Goal: Contribute content: Contribute content

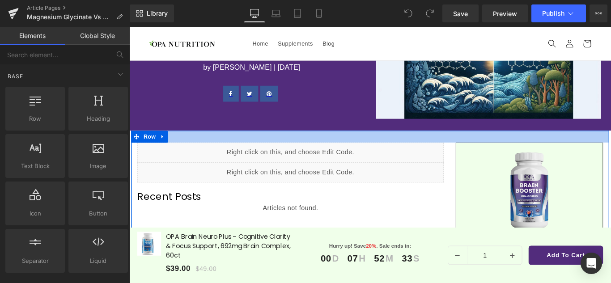
scroll to position [89, 0]
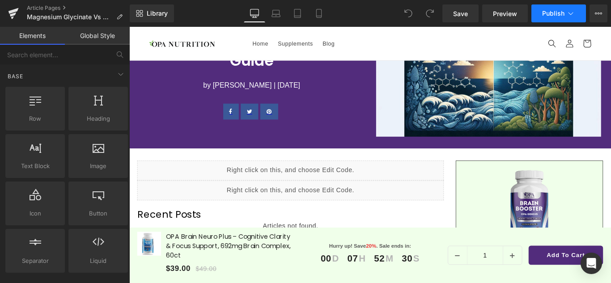
click at [582, 14] on button "Publish" at bounding box center [558, 13] width 55 height 18
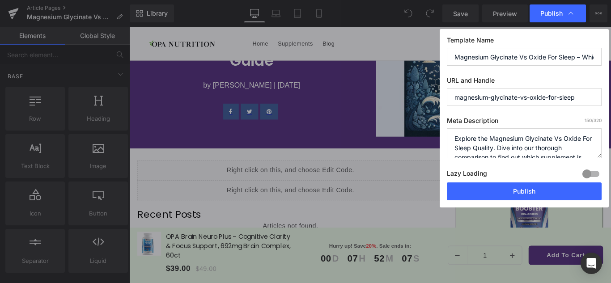
click at [501, 60] on input "Magnesium Glycinate Vs Oxide For Sleep – Which is Better for Sleep Quality?" at bounding box center [524, 57] width 155 height 18
paste input "[MEDICAL_DATA] for Weight Loss: Beginner’s Guide + Tips"
type input "[MEDICAL_DATA] for Weight Loss: Beginner’s Guide + Tips"
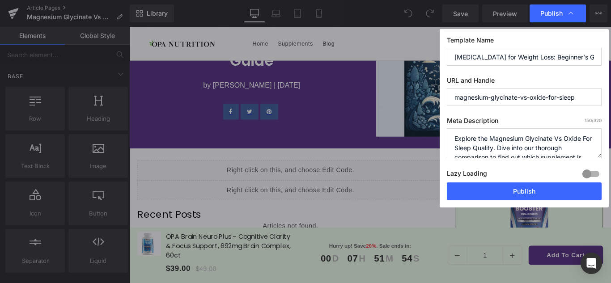
click at [467, 100] on input "magnesium-glycinate-vs-oxide-for-sleep" at bounding box center [524, 97] width 155 height 18
paste input "[MEDICAL_DATA]-for-weight-loss-beginner-s-guide-tips"
type input "[MEDICAL_DATA]-for-weight-loss-beginner-s-guide-tips"
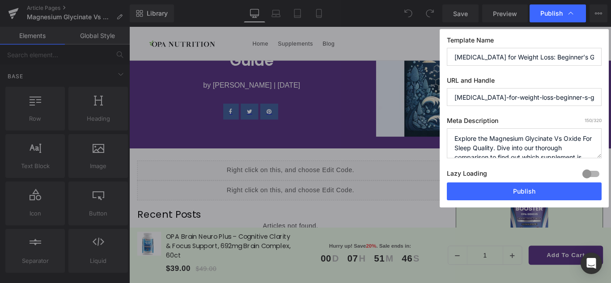
click at [476, 144] on textarea "Explore the Magnesium Glycinate Vs Oxide For Sleep Quality. Dive into our thoro…" at bounding box center [524, 143] width 155 height 30
click at [465, 143] on textarea "Explore the Magnesium Glycinate Vs Oxide For Sleep Quality. Dive into our thoro…" at bounding box center [524, 143] width 155 height 30
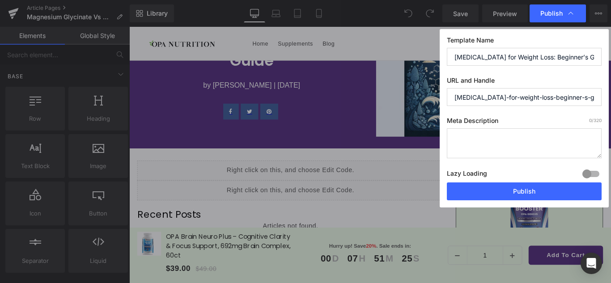
paste textarea "Learn how [MEDICAL_DATA] for weight loss works, the best fasting schedules, and…"
type textarea "Learn how [MEDICAL_DATA] for weight loss works, the best fasting schedules, and…"
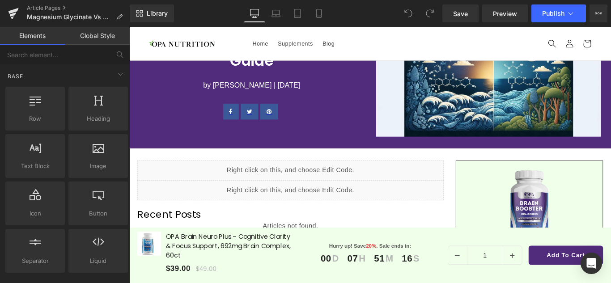
click at [468, 11] on span "Save" at bounding box center [460, 13] width 15 height 9
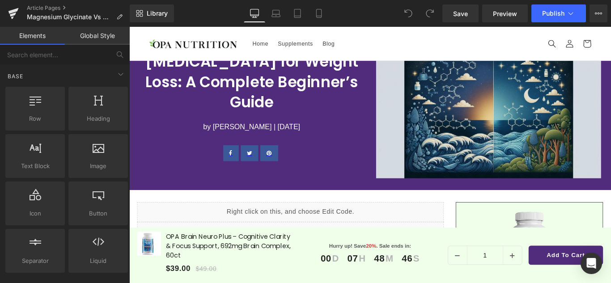
scroll to position [45, 0]
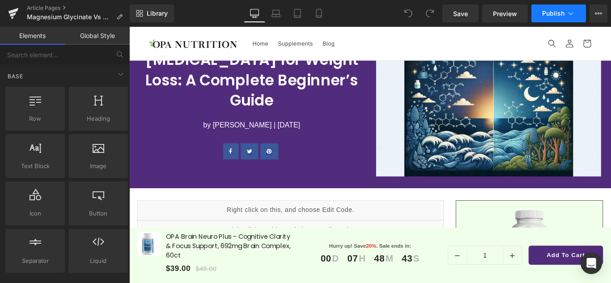
click at [560, 13] on span "Publish" at bounding box center [553, 13] width 22 height 7
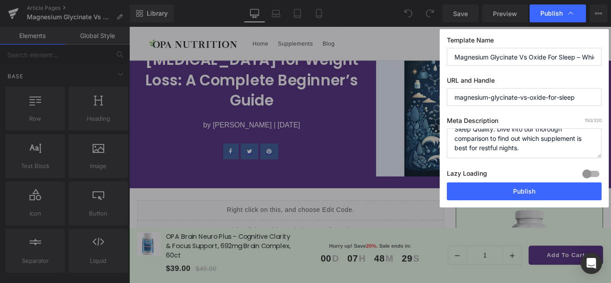
scroll to position [0, 0]
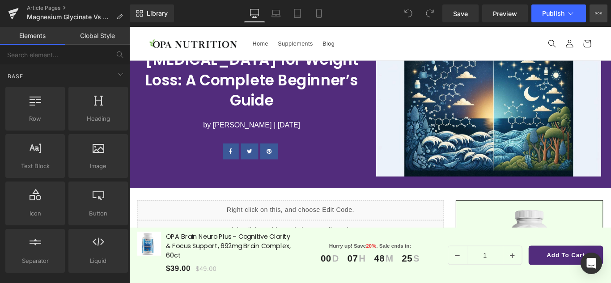
click at [598, 17] on button "View Live Page View with current Template Save Template to Library Schedule Pub…" at bounding box center [598, 13] width 18 height 18
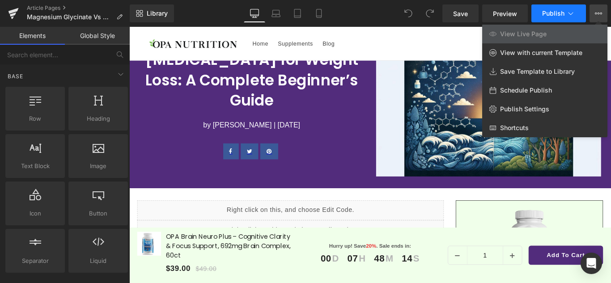
click at [570, 14] on icon at bounding box center [570, 13] width 5 height 3
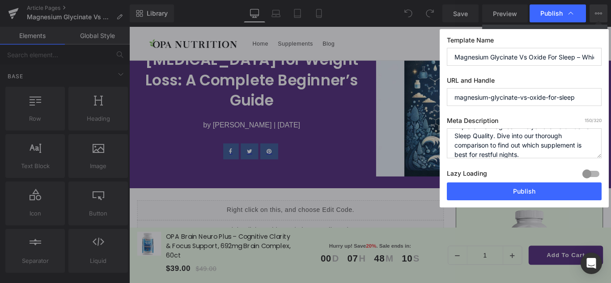
scroll to position [19, 0]
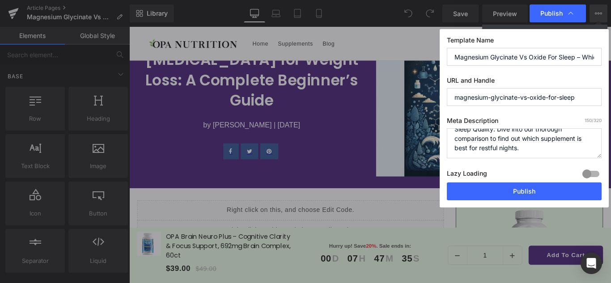
click at [478, 145] on textarea "Explore the Magnesium Glycinate Vs Oxide For Sleep Quality. Dive into our thoro…" at bounding box center [524, 143] width 155 height 30
paste textarea "Learn how [MEDICAL_DATA] for weight loss works, the best fasting schedules, and…"
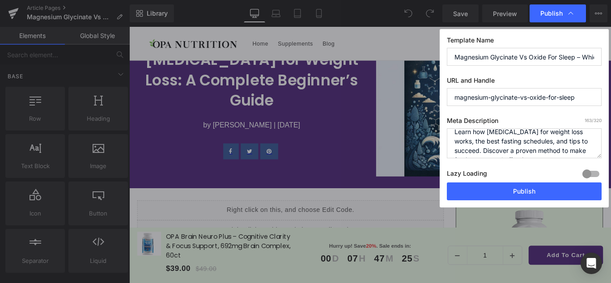
scroll to position [0, 0]
type textarea "Learn how [MEDICAL_DATA] for weight loss works, the best fasting schedules, and…"
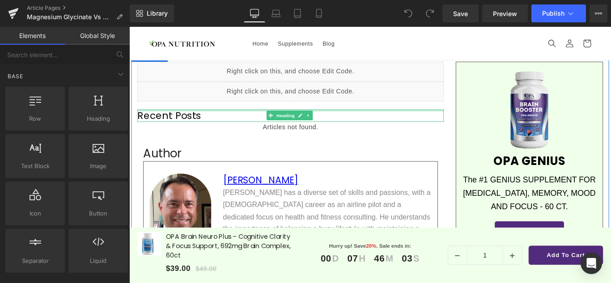
scroll to position [179, 0]
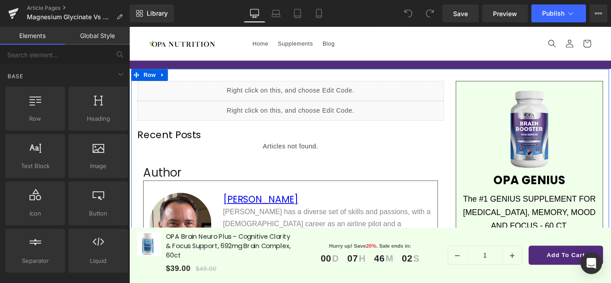
click at [268, 97] on div "Liquid" at bounding box center [310, 99] width 344 height 22
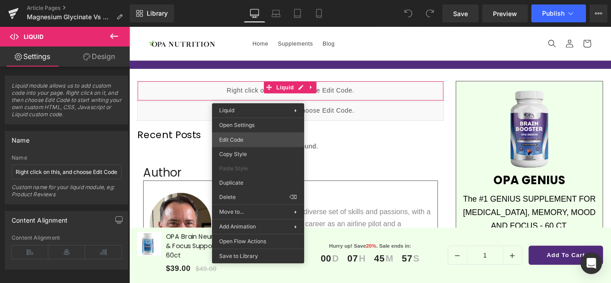
click at [245, 0] on div "You are previewing how the will restyle your page. You can not edit Elements in…" at bounding box center [305, 0] width 611 height 0
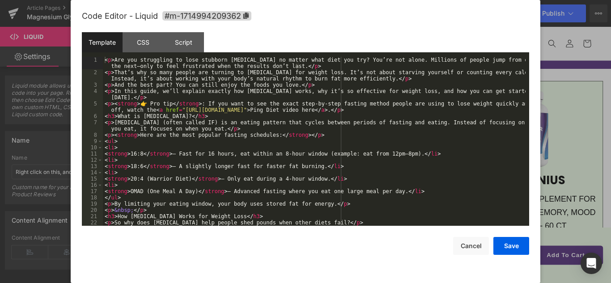
click at [222, 120] on div "< p > Are you struggling to lose stubborn [MEDICAL_DATA] no matter what diet yo…" at bounding box center [314, 151] width 423 height 188
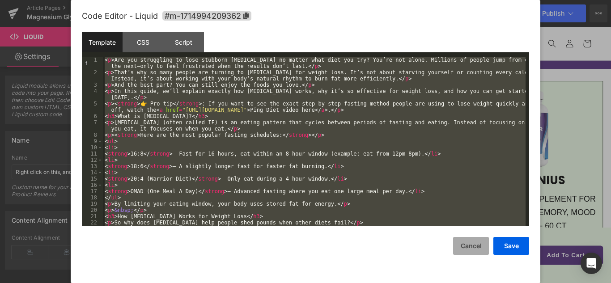
click at [469, 246] on button "Cancel" at bounding box center [471, 246] width 36 height 18
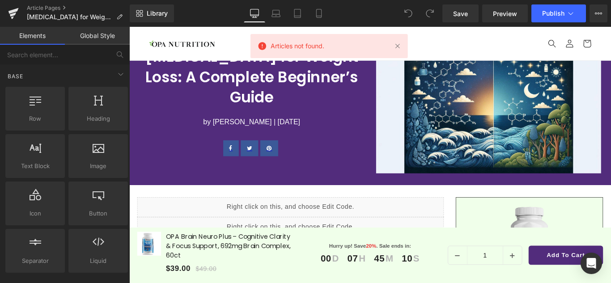
scroll to position [45, 0]
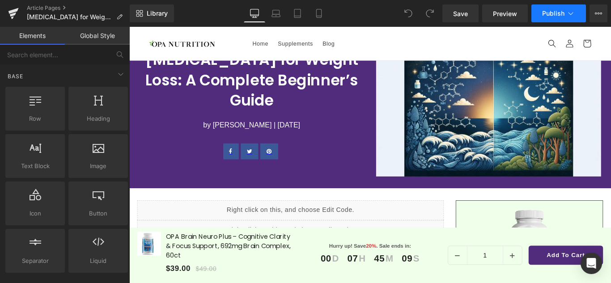
click at [575, 20] on button "Publish" at bounding box center [558, 13] width 55 height 18
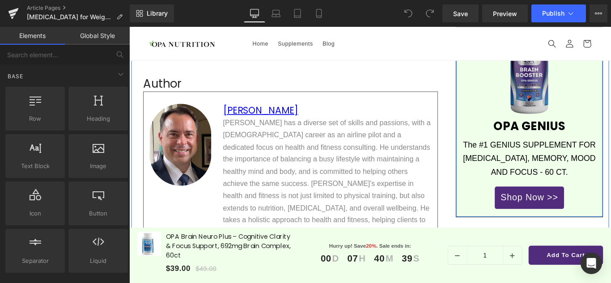
scroll to position [268, 0]
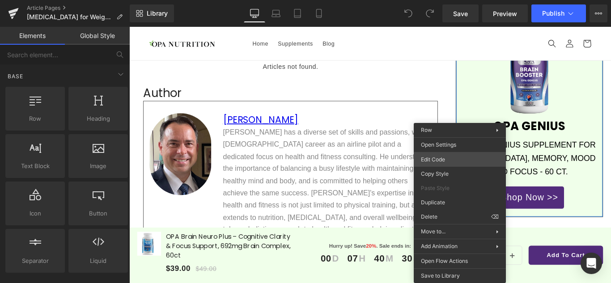
click at [438, 0] on div "You are previewing how the will restyle your page. You can not edit Elements in…" at bounding box center [305, 0] width 611 height 0
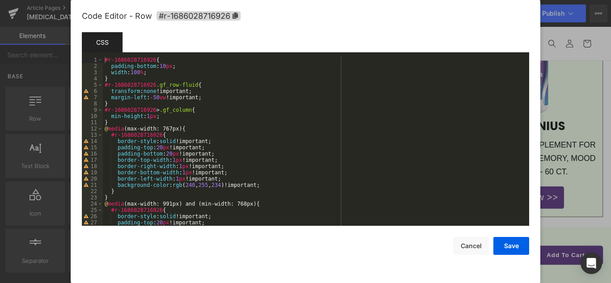
scroll to position [0, 0]
click at [473, 241] on button "Cancel" at bounding box center [471, 246] width 36 height 18
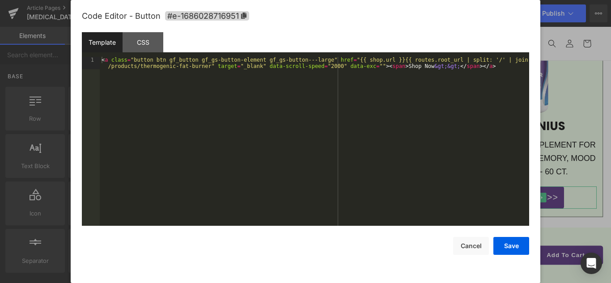
click at [476, 0] on div "You are previewing how the will restyle your page. You can not edit Elements in…" at bounding box center [305, 0] width 611 height 0
click at [97, 43] on div "Template" at bounding box center [102, 42] width 41 height 20
click at [477, 243] on button "Cancel" at bounding box center [471, 246] width 36 height 18
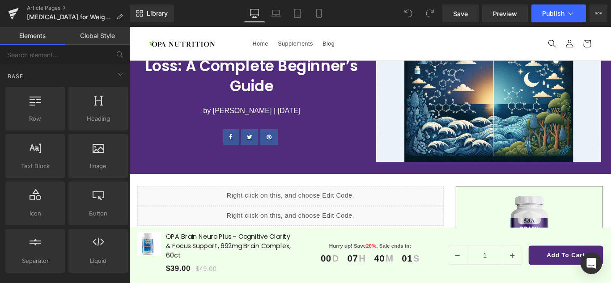
scroll to position [45, 0]
